Goal: Navigation & Orientation: Find specific page/section

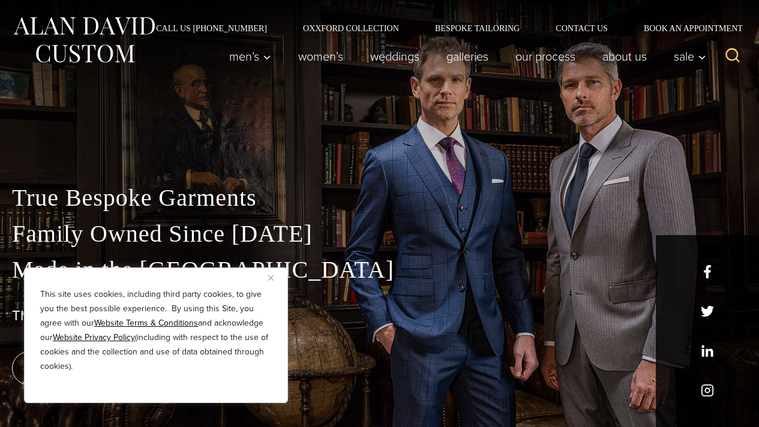
click at [271, 281] on button "Close" at bounding box center [275, 278] width 14 height 14
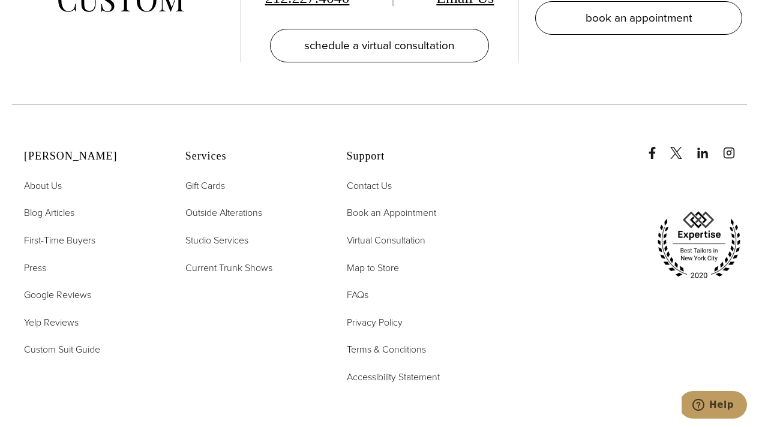
scroll to position [5913, 0]
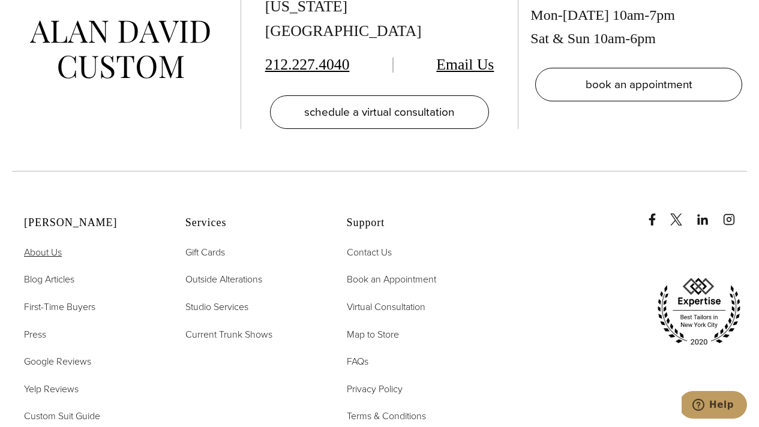
click at [61, 245] on span "About Us" at bounding box center [43, 252] width 38 height 14
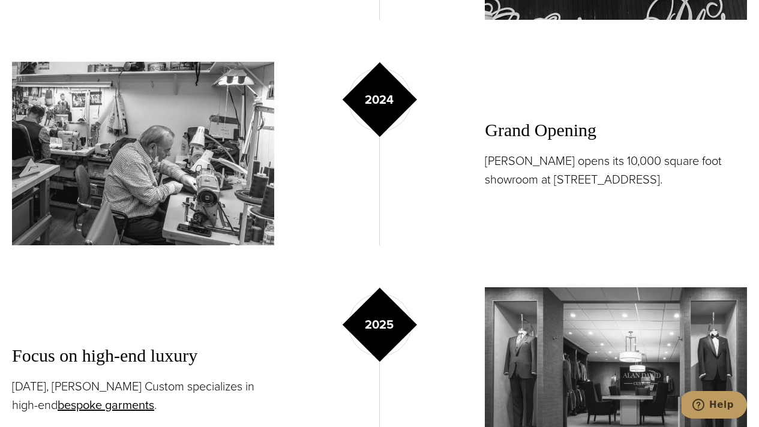
scroll to position [1892, 0]
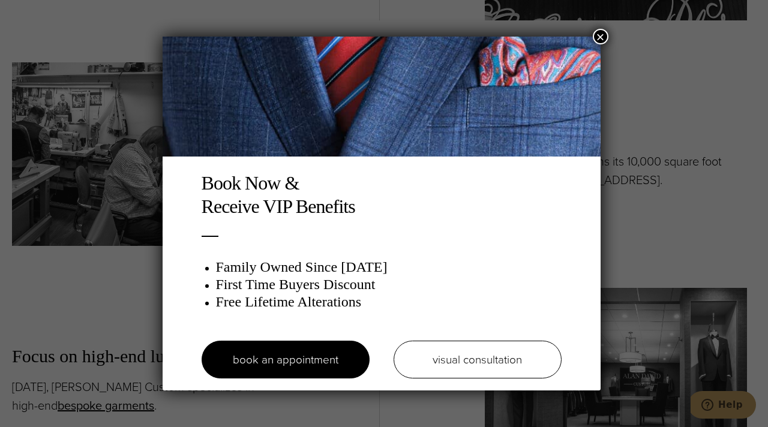
click at [605, 41] on button "×" at bounding box center [601, 37] width 16 height 16
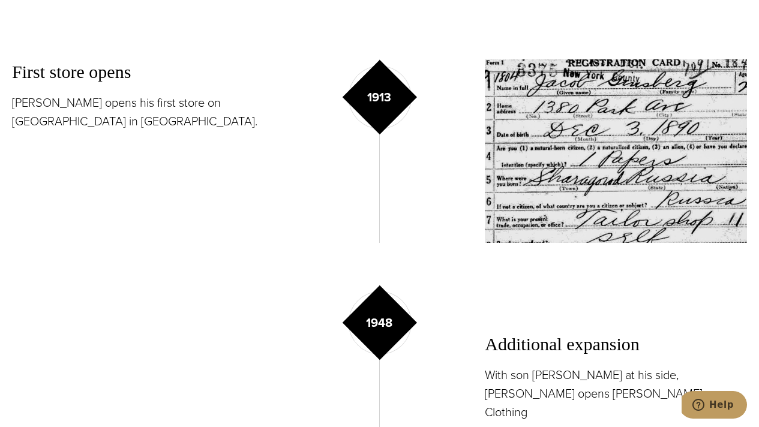
scroll to position [0, 0]
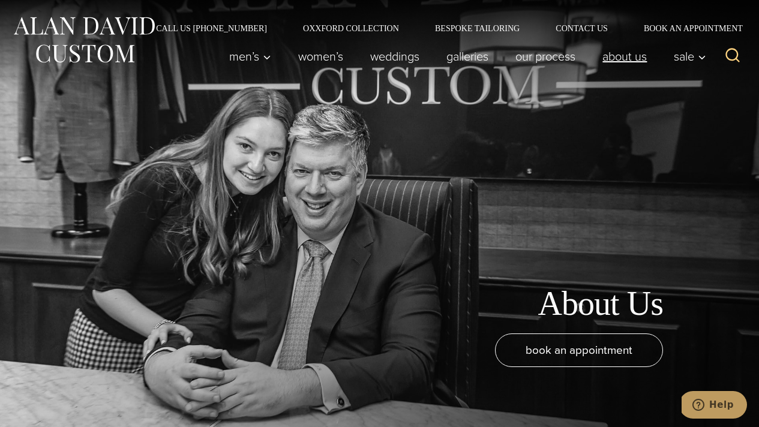
click at [635, 61] on link "About Us" at bounding box center [624, 56] width 71 height 24
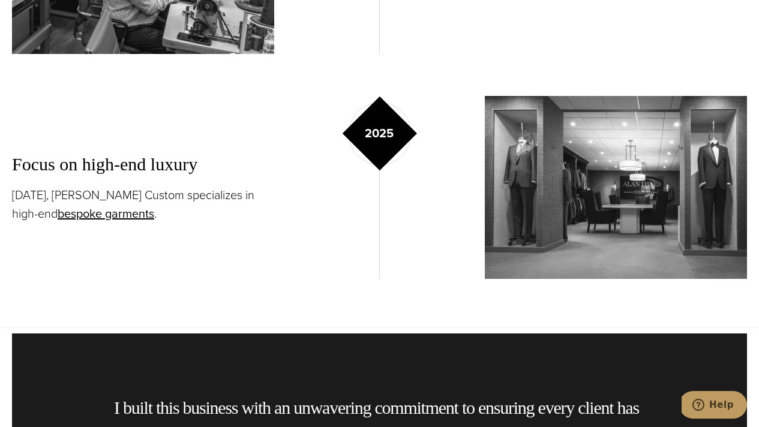
scroll to position [1906, 0]
